Goal: Obtain resource: Obtain resource

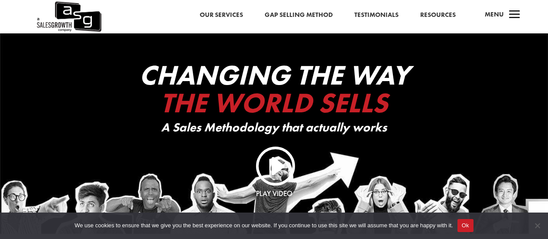
click at [444, 16] on link "Resources" at bounding box center [438, 15] width 36 height 11
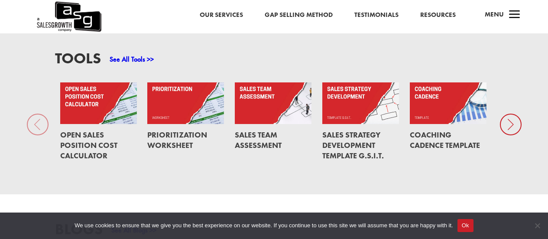
scroll to position [607, 0]
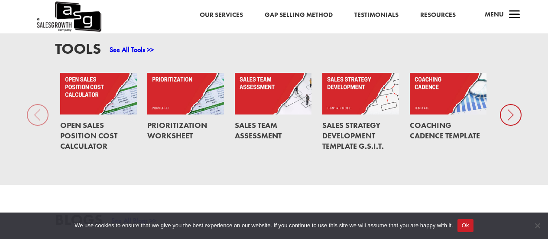
click at [514, 116] on icon at bounding box center [511, 115] width 22 height 22
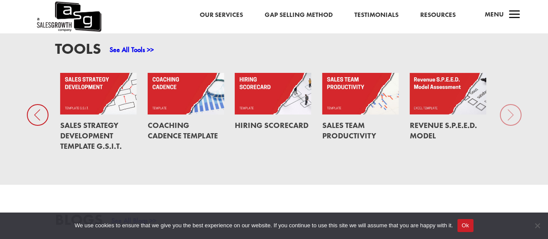
click at [176, 104] on link at bounding box center [186, 94] width 77 height 42
click at [514, 118] on div "Tools See All Tools >> Open Sales Position Cost Calculator Prioritization Works…" at bounding box center [274, 99] width 548 height 171
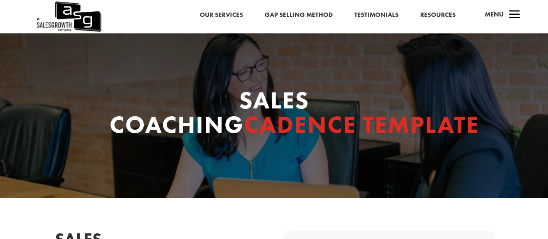
select select "C-Level (CRO, CSO, etc)"
select select "1-9"
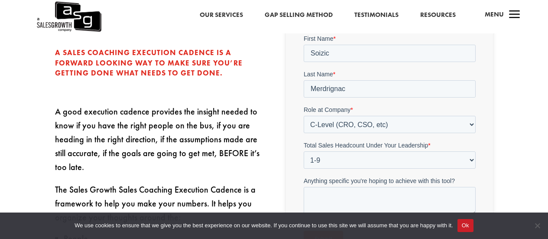
scroll to position [347, 0]
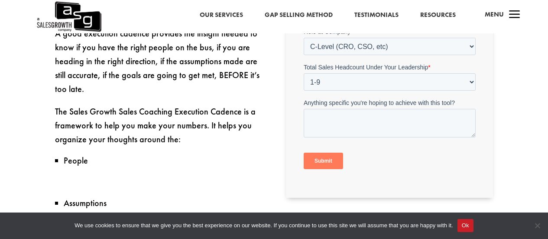
click at [325, 160] on input "Submit" at bounding box center [322, 161] width 39 height 16
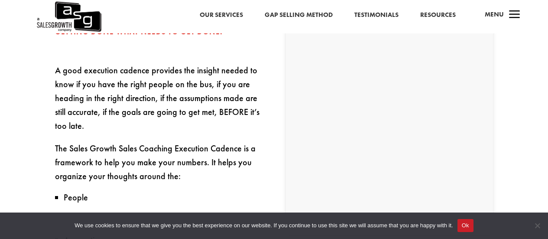
scroll to position [303, 0]
